Goal: Task Accomplishment & Management: Manage account settings

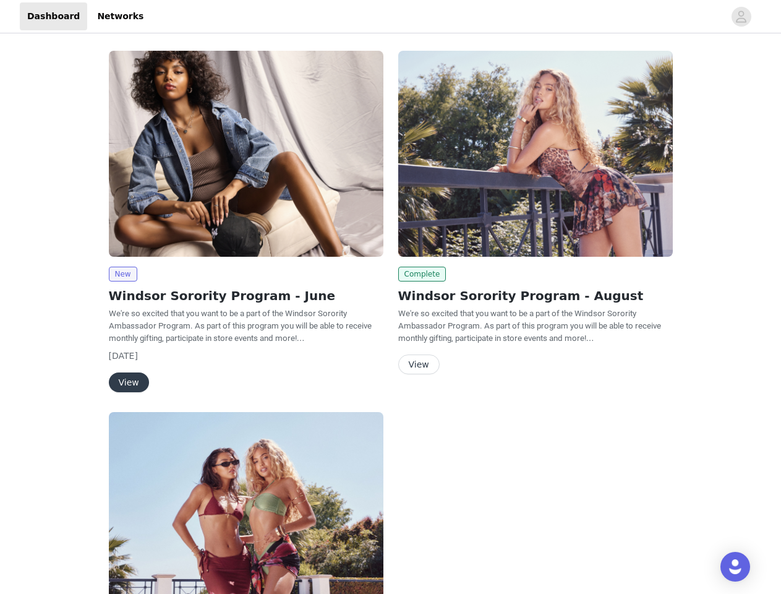
click at [391, 297] on div "Complete Windsor Sorority Program - August We're so excited that you want to be…" at bounding box center [536, 214] width 290 height 343
click at [390, 17] on div at bounding box center [438, 16] width 574 height 28
click at [742, 17] on icon "avatar" at bounding box center [742, 17] width 12 height 20
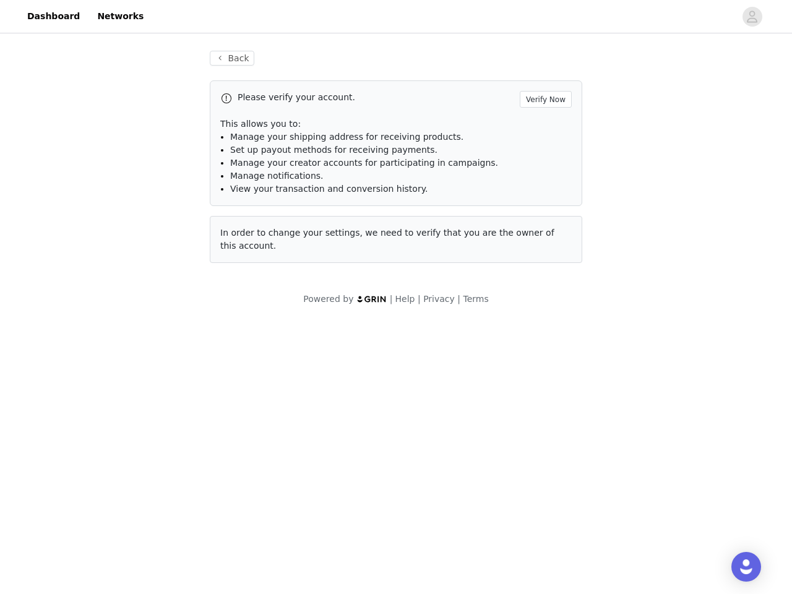
click at [246, 153] on span "Set up payout methods for receiving payments." at bounding box center [333, 150] width 207 height 10
click at [123, 274] on div "Back Please verify your account. Verify Now This allows you to: Manage your shi…" at bounding box center [396, 178] width 792 height 285
click at [128, 382] on body "Dashboard Networks Back Please verify your account. Verify Now This allows you …" at bounding box center [396, 297] width 792 height 594
click at [536, 153] on li "Set up payout methods for receiving payments." at bounding box center [401, 150] width 342 height 13
click at [420, 274] on div "Back Please verify your account. Verify Now This allows you to: Manage your shi…" at bounding box center [396, 164] width 402 height 257
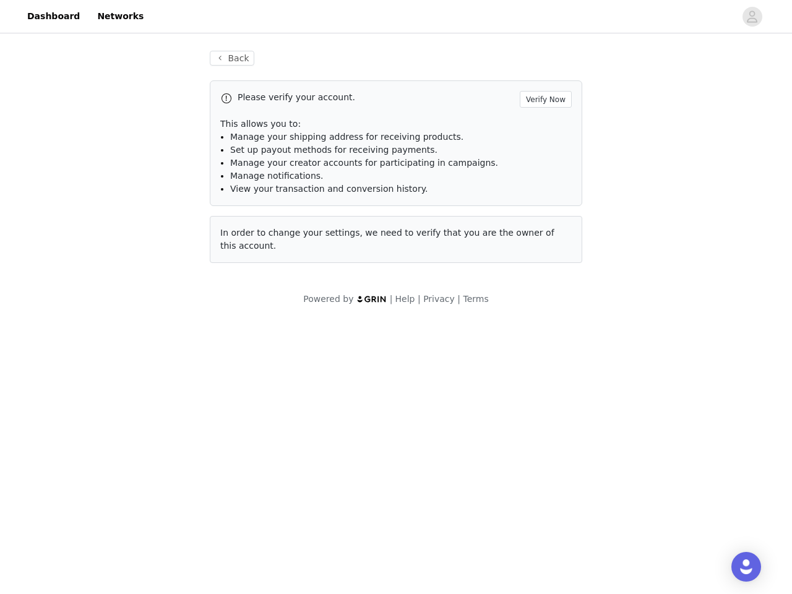
click at [418, 364] on body "Dashboard Networks Back Please verify your account. Verify Now This allows you …" at bounding box center [396, 297] width 792 height 594
click at [246, 503] on body "Dashboard Networks Back Please verify your account. Verify Now This allows you …" at bounding box center [396, 297] width 792 height 594
